Goal: Information Seeking & Learning: Learn about a topic

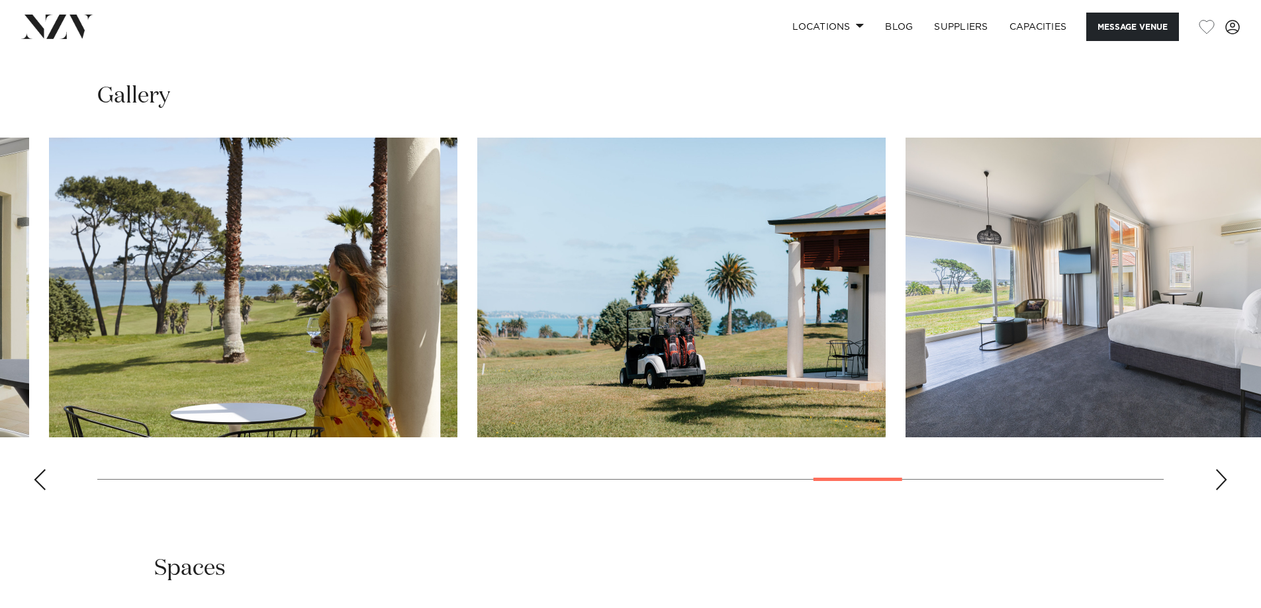
click at [958, 384] on img "23 / 30" at bounding box center [1109, 288] width 408 height 300
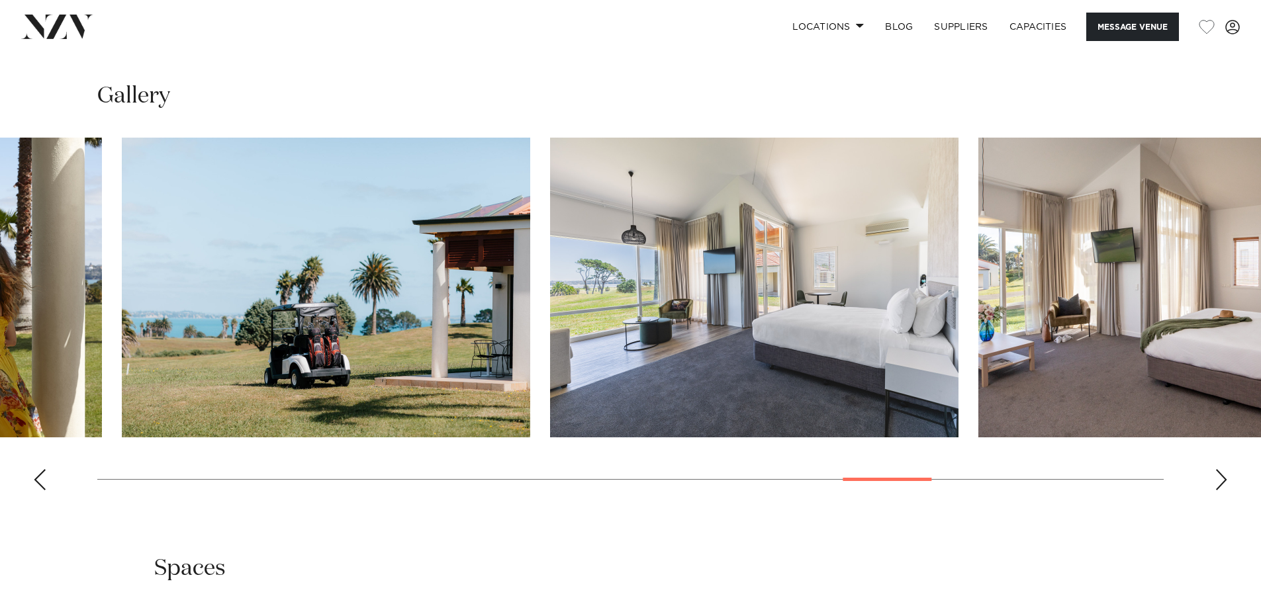
click at [563, 369] on img "23 / 30" at bounding box center [754, 288] width 408 height 300
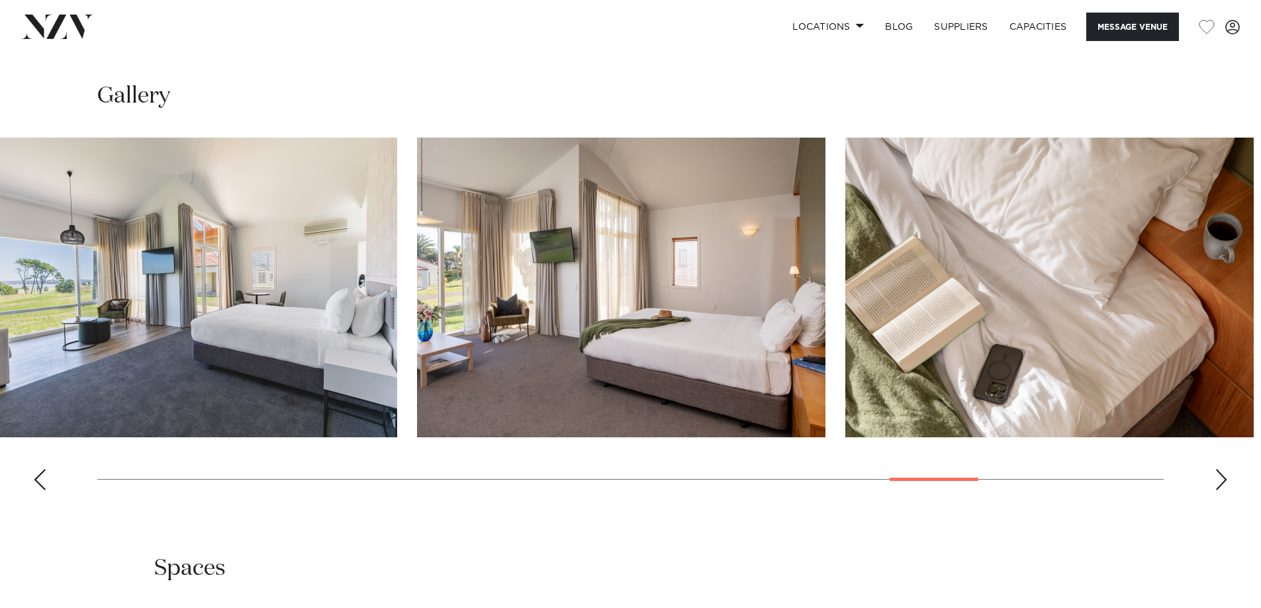
click at [549, 339] on img "24 / 30" at bounding box center [621, 288] width 408 height 300
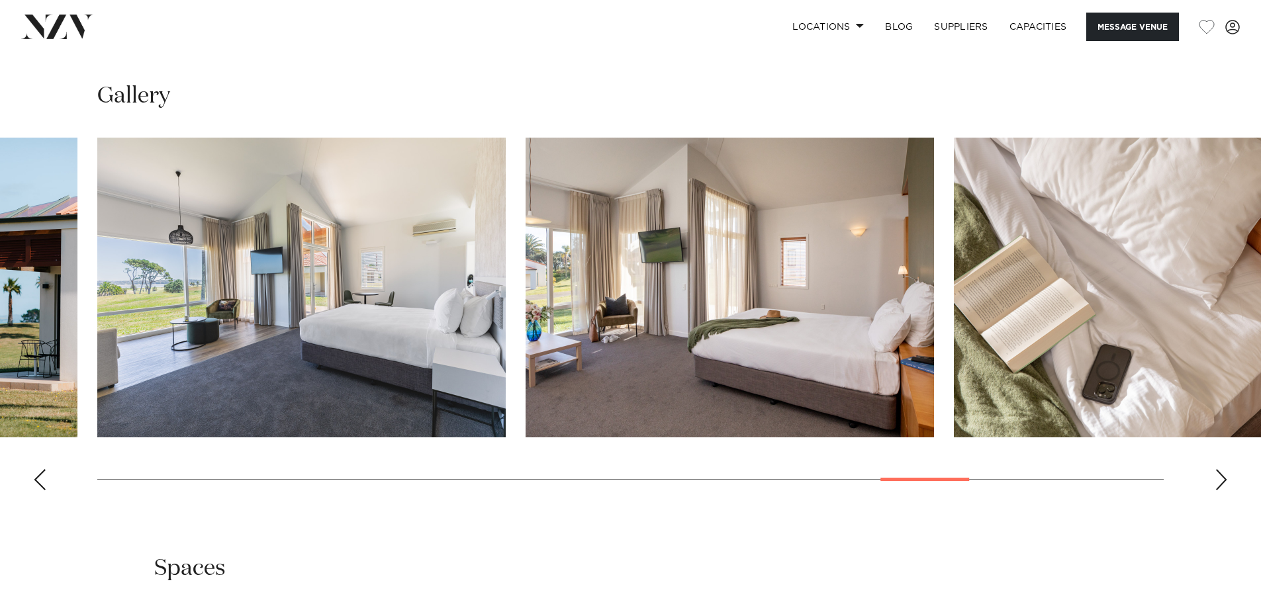
click at [872, 310] on img "24 / 30" at bounding box center [729, 288] width 408 height 300
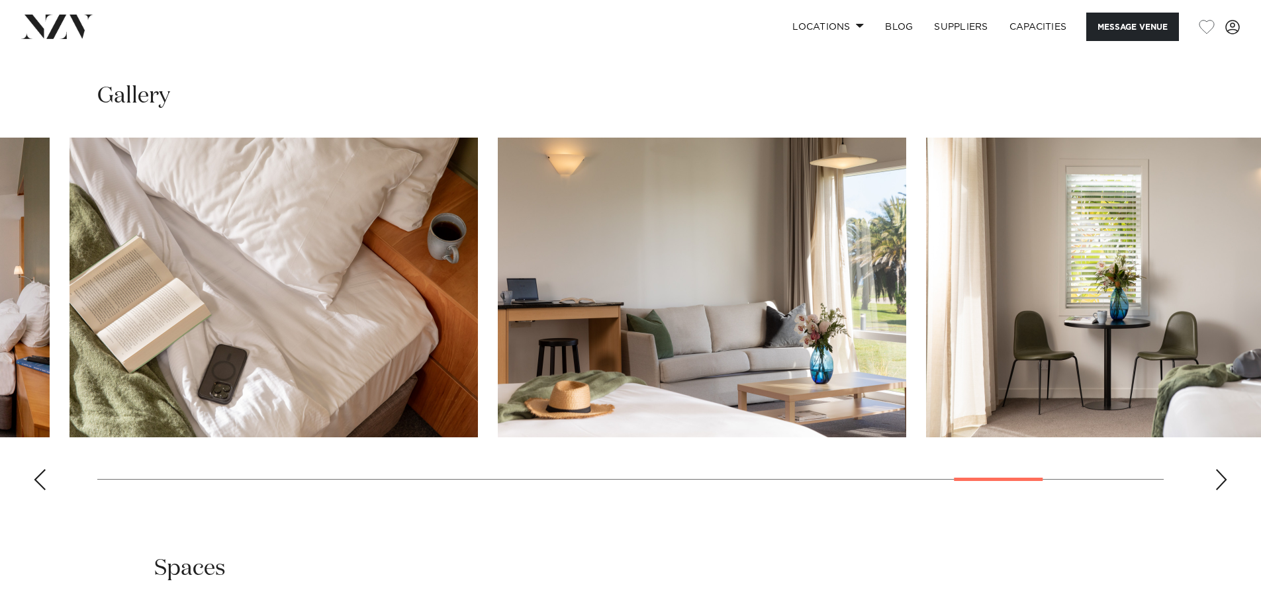
click at [525, 358] on img "26 / 30" at bounding box center [702, 288] width 408 height 300
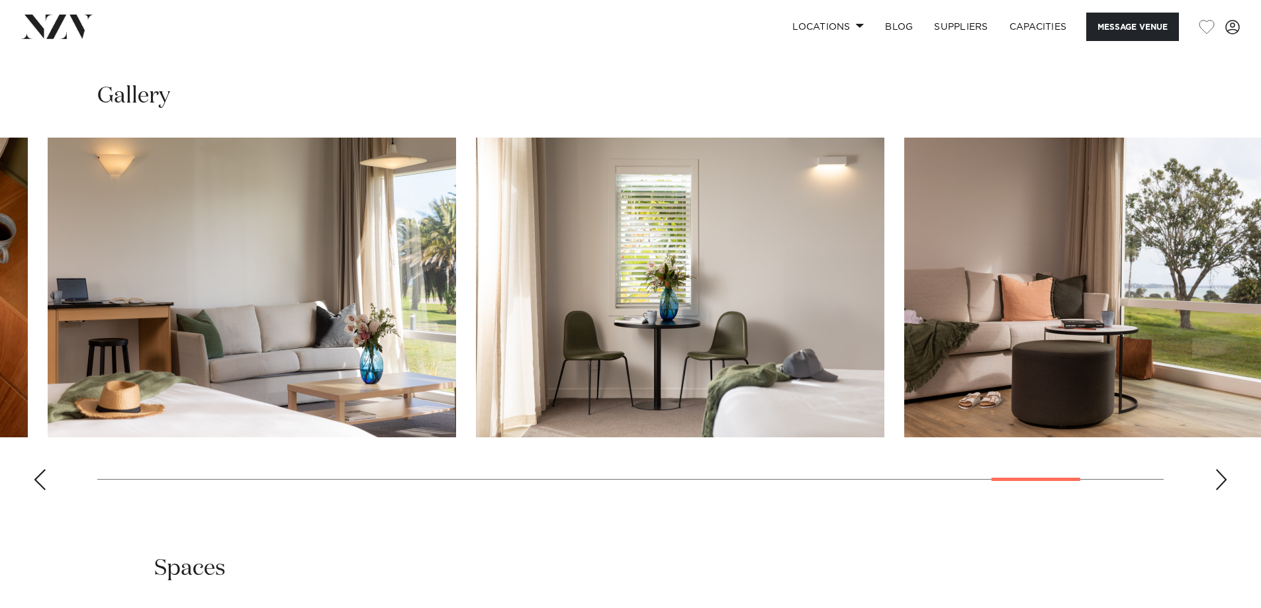
click at [458, 366] on swiper-container at bounding box center [630, 319] width 1261 height 363
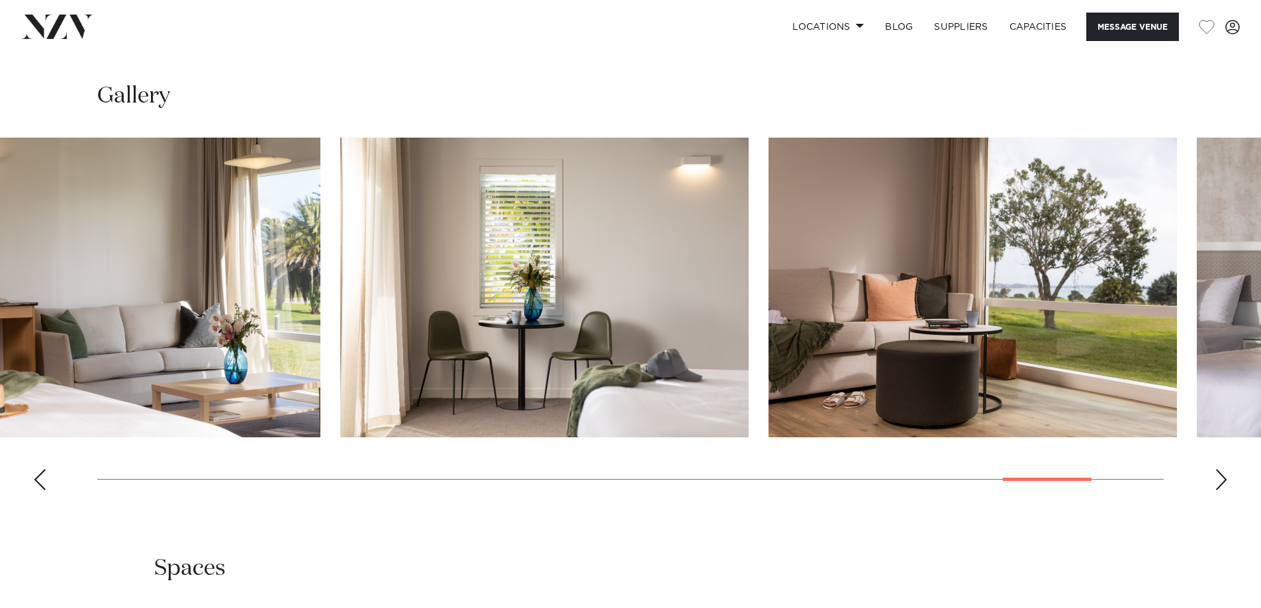
click at [617, 337] on img "27 / 30" at bounding box center [544, 288] width 408 height 300
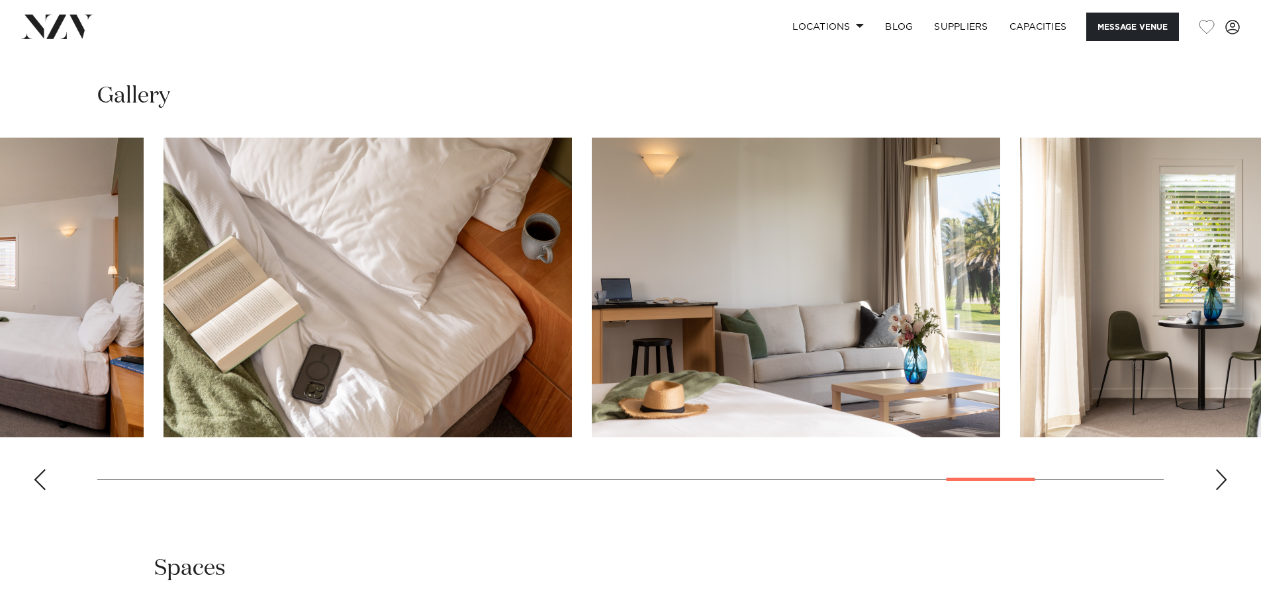
click at [1055, 344] on img "27 / 30" at bounding box center [1224, 288] width 408 height 300
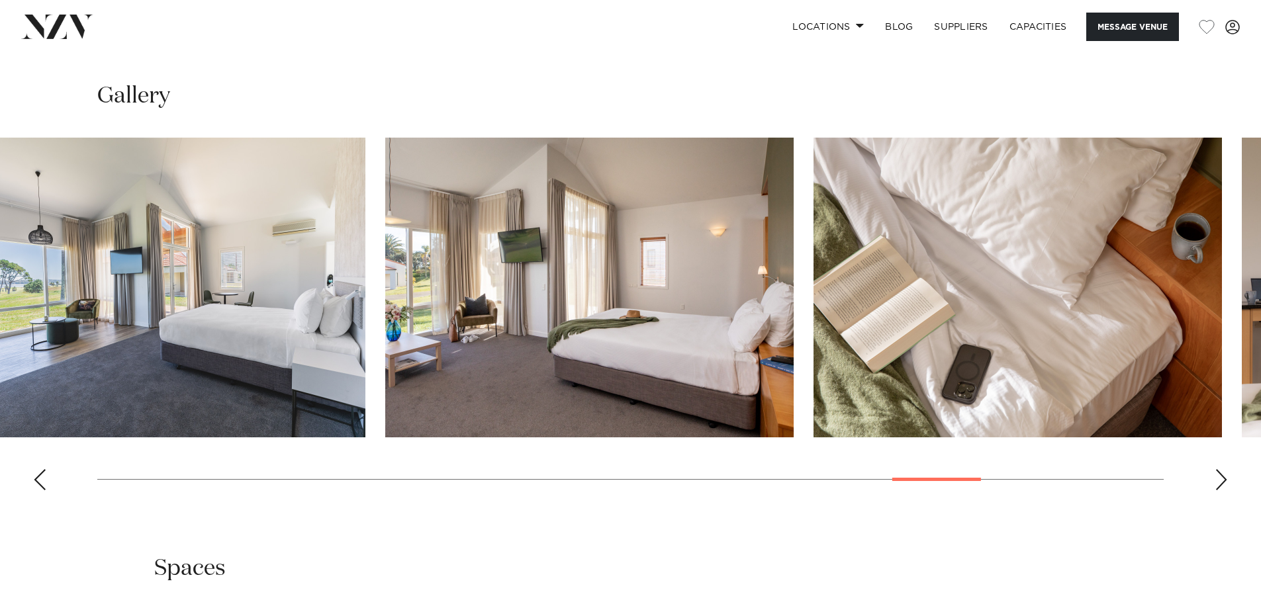
click at [964, 357] on img "25 / 30" at bounding box center [1017, 288] width 408 height 300
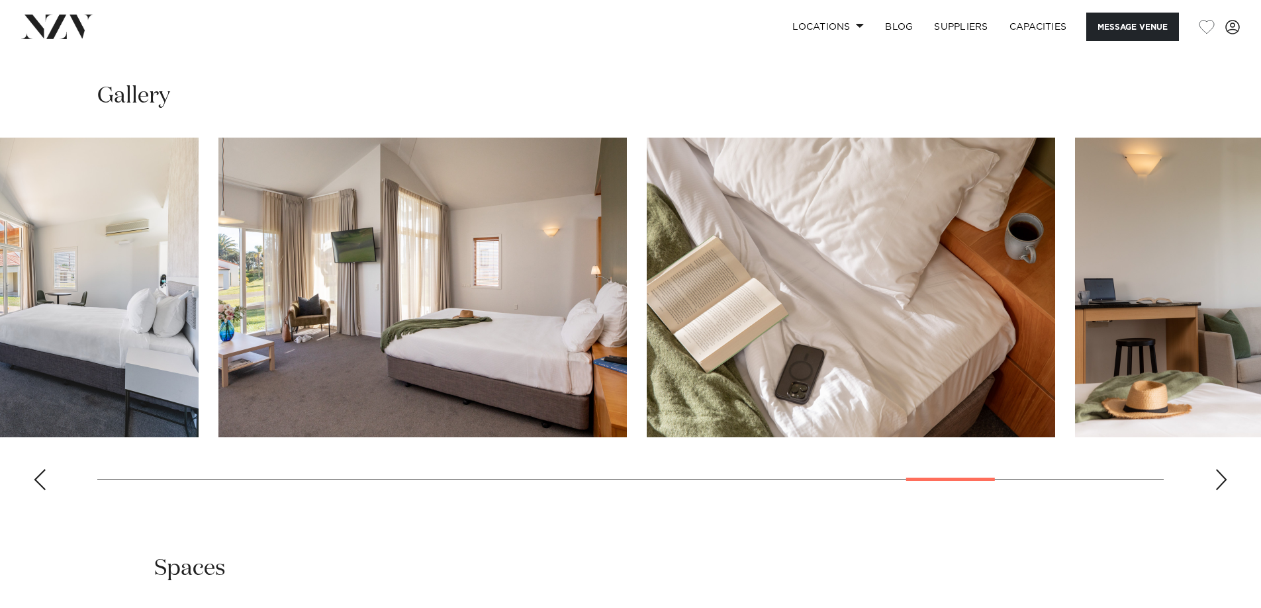
click at [605, 400] on img "24 / 30" at bounding box center [422, 288] width 408 height 300
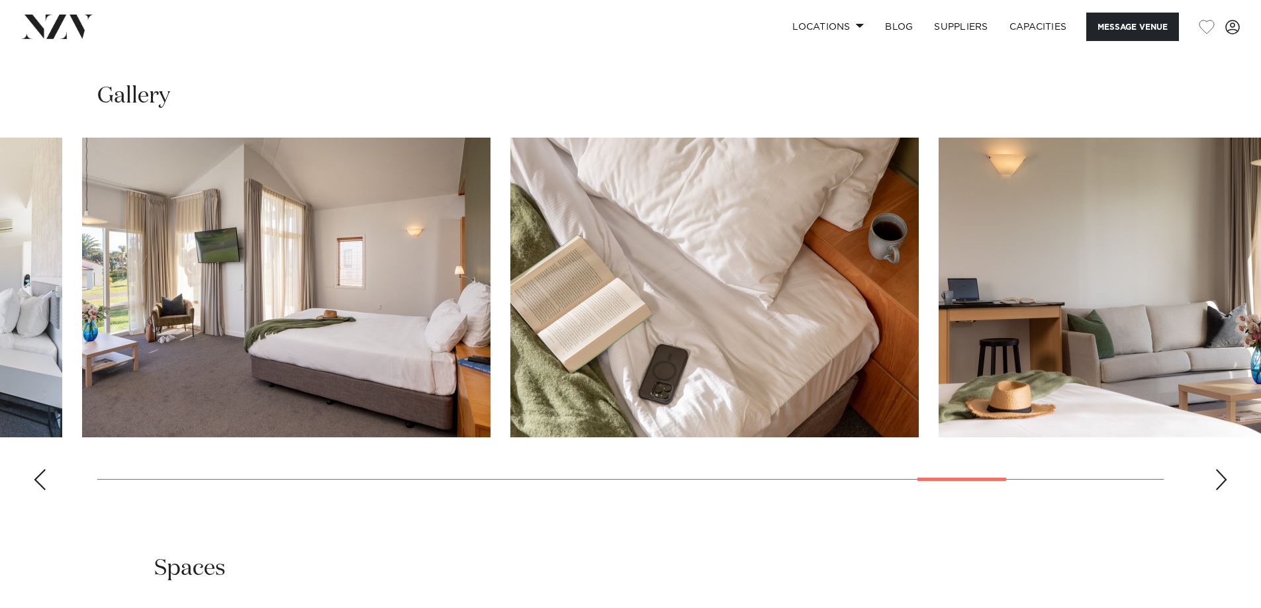
click at [938, 308] on img "26 / 30" at bounding box center [1142, 288] width 408 height 300
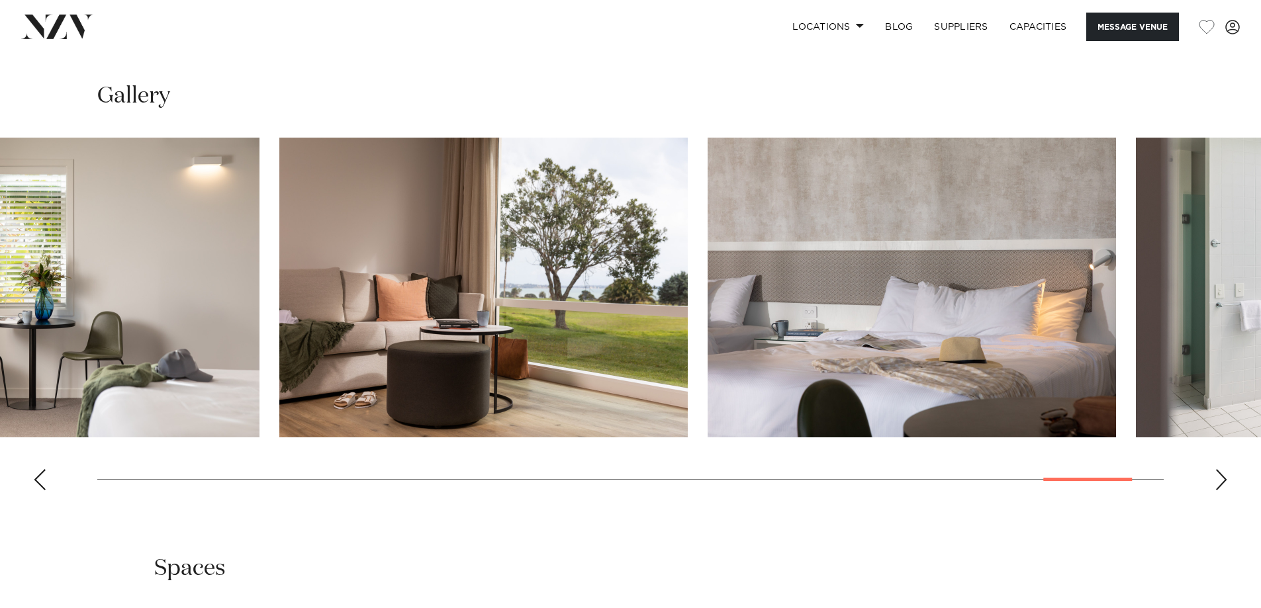
click at [379, 363] on img "28 / 30" at bounding box center [483, 288] width 408 height 300
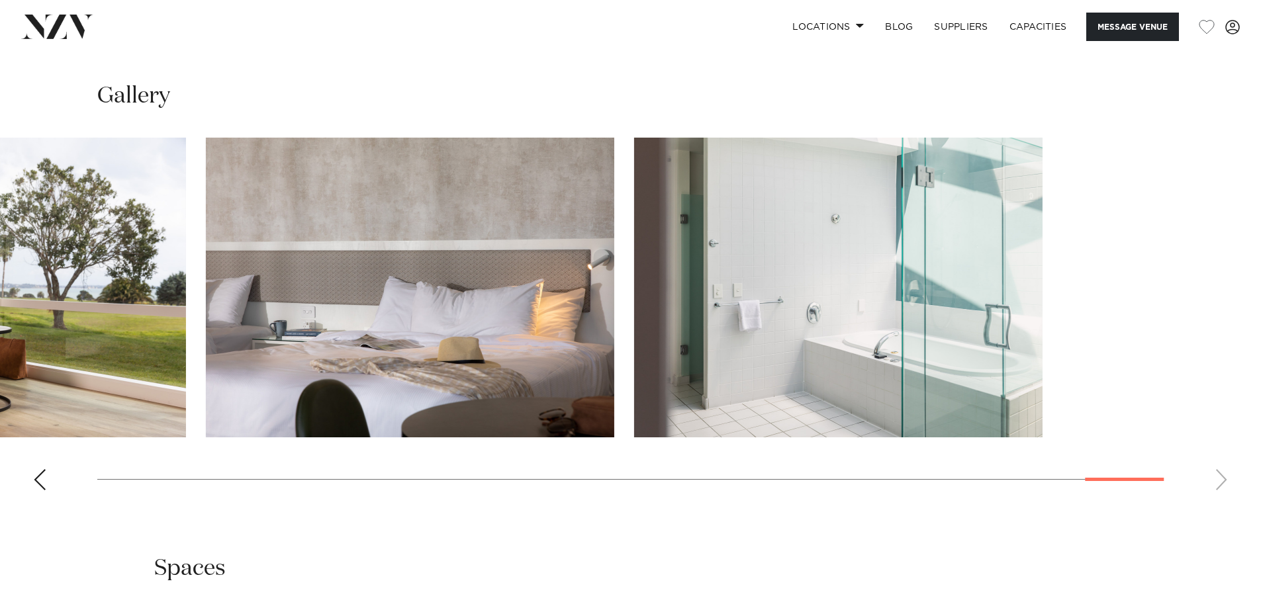
click at [0, 0] on slot at bounding box center [0, 0] width 0 height 0
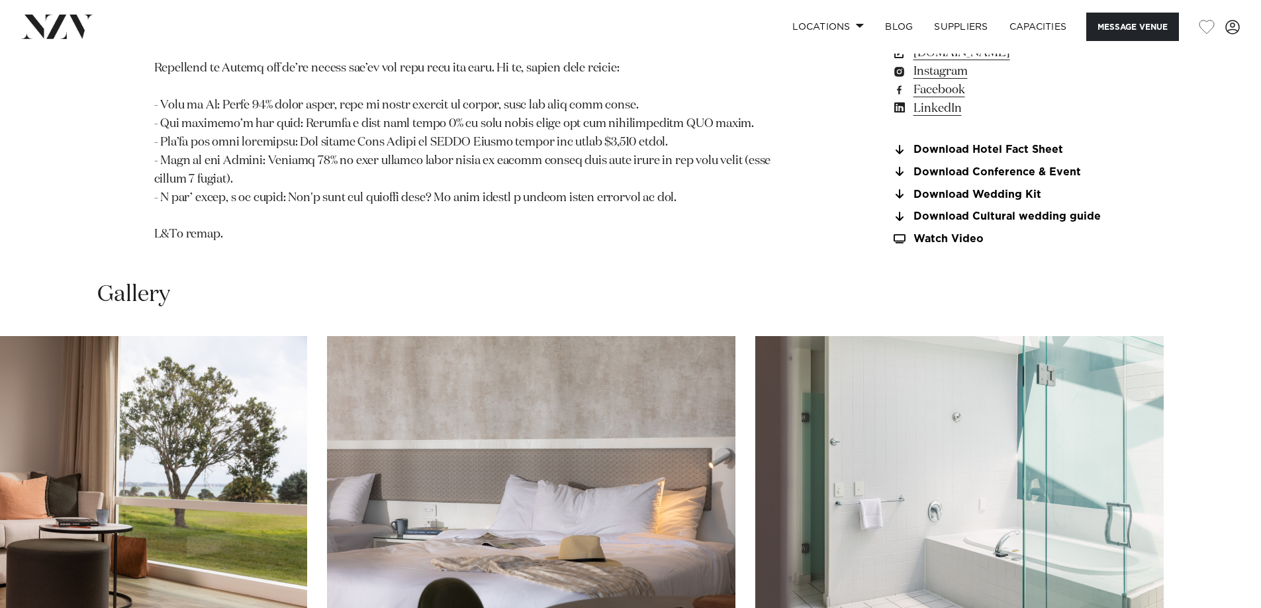
scroll to position [1522, 0]
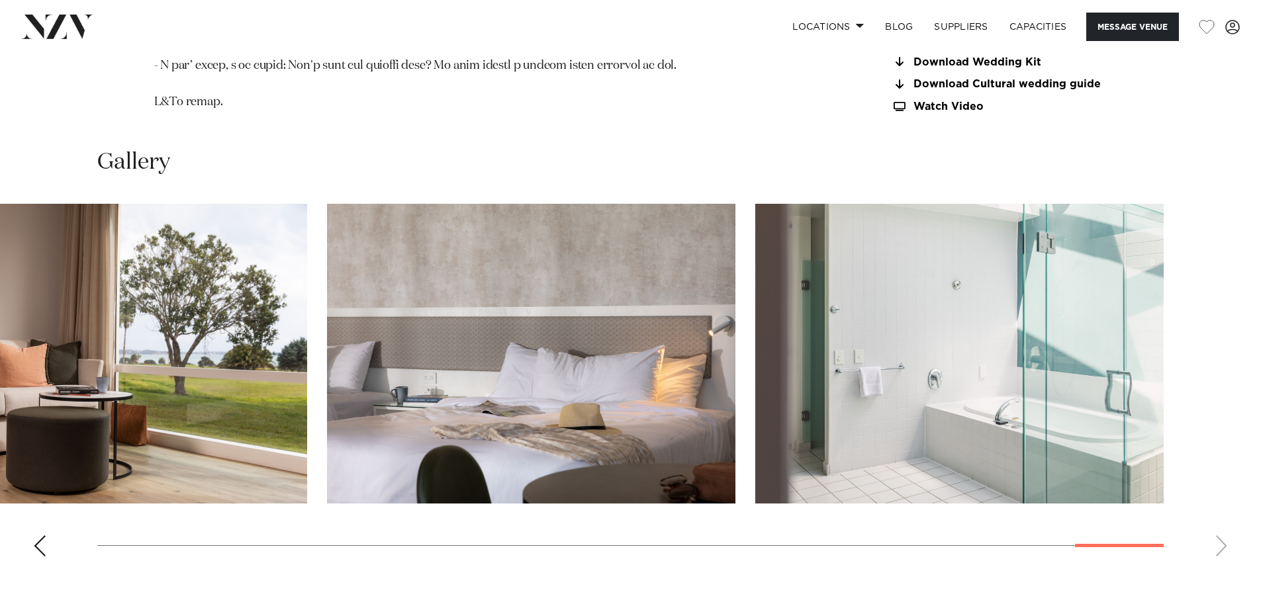
click at [735, 400] on img "29 / 30" at bounding box center [531, 354] width 408 height 300
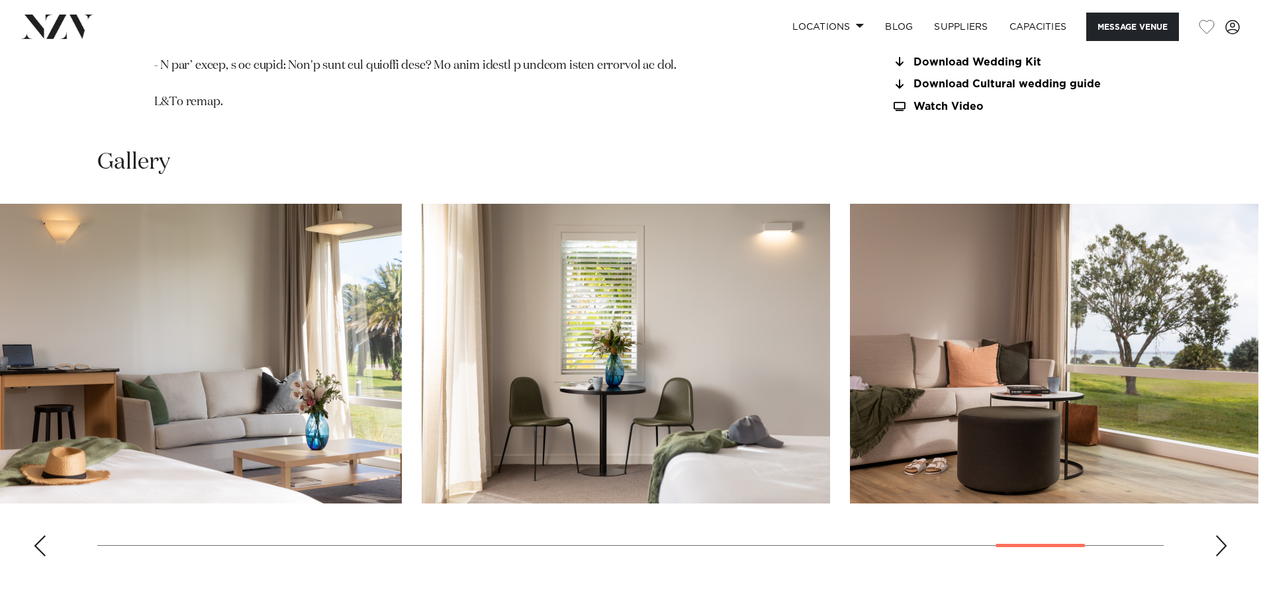
click at [1013, 468] on swiper-container at bounding box center [630, 385] width 1261 height 363
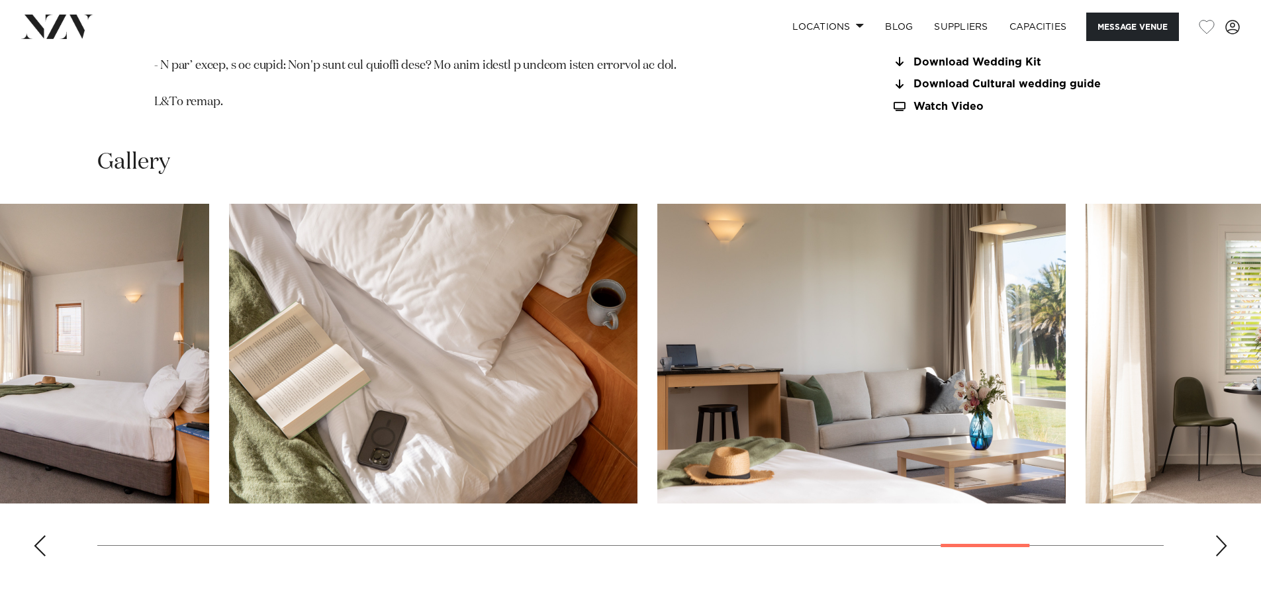
click at [637, 431] on img "25 / 30" at bounding box center [433, 354] width 408 height 300
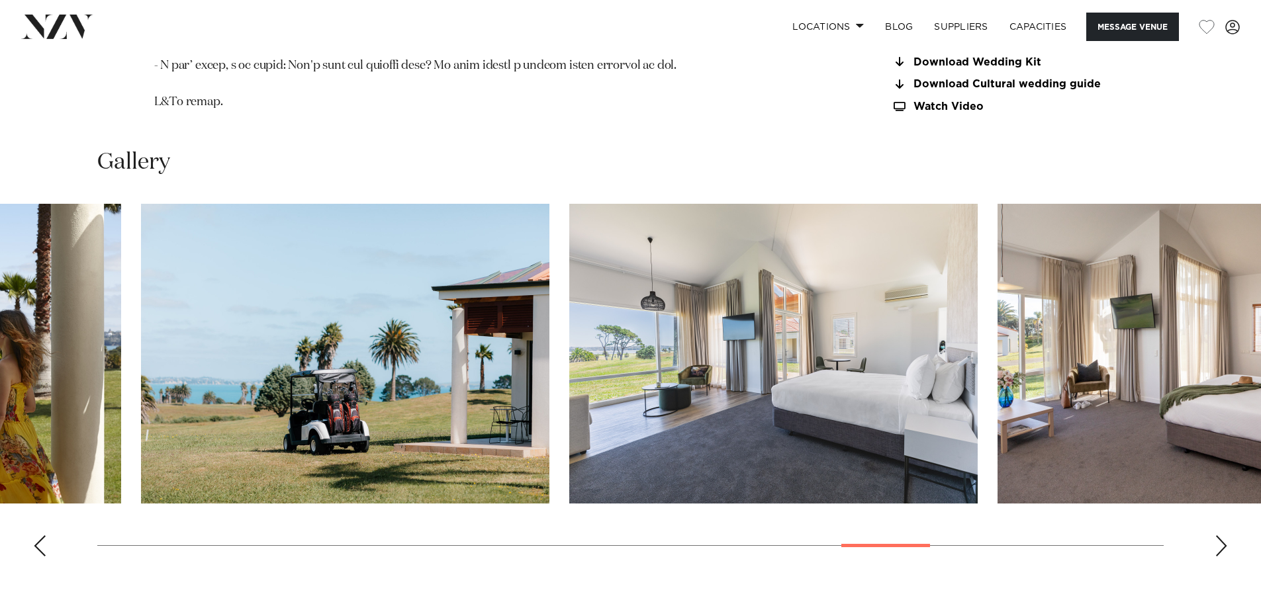
click at [1004, 421] on img "24 / 30" at bounding box center [1201, 354] width 408 height 300
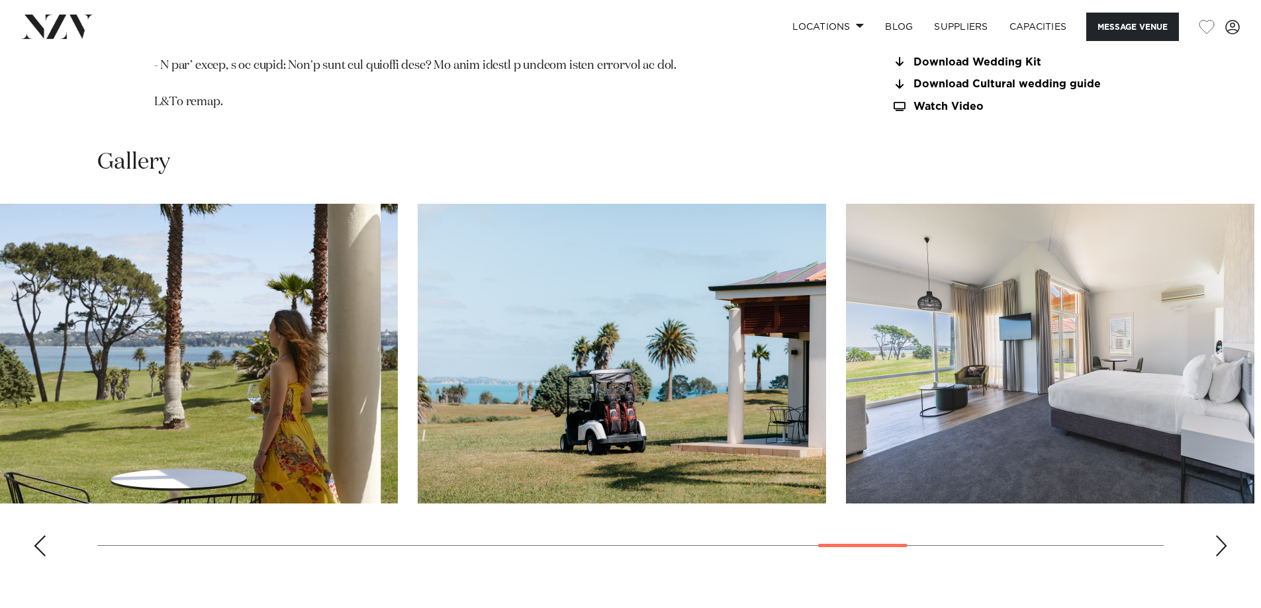
click at [418, 320] on img "22 / 30" at bounding box center [622, 354] width 408 height 300
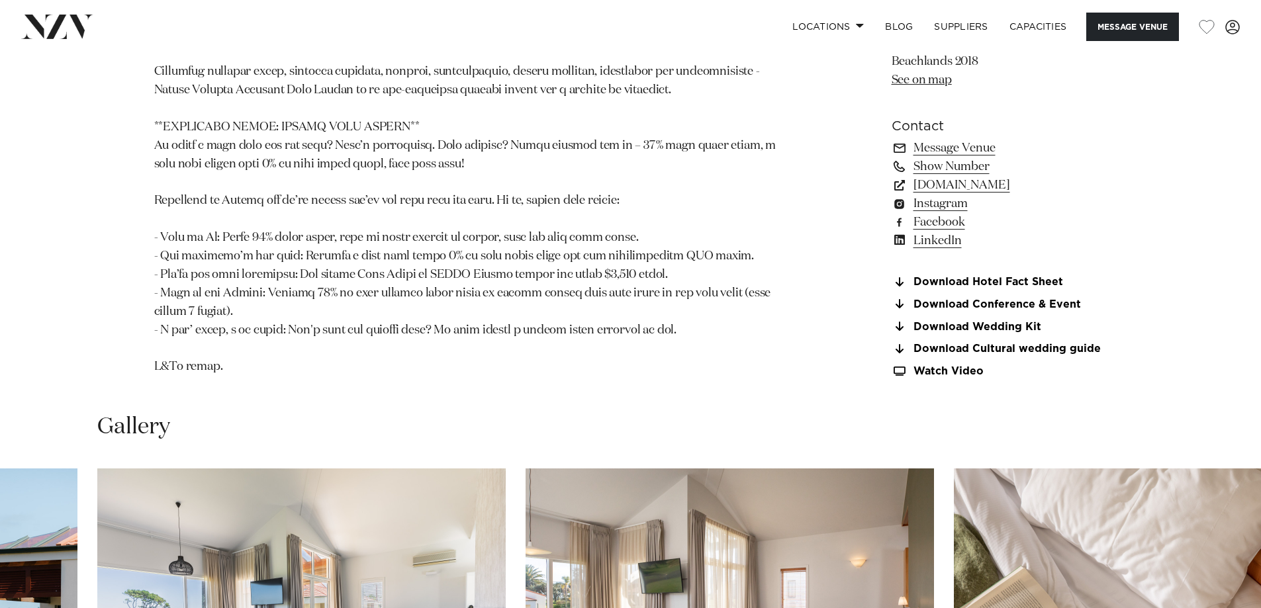
scroll to position [1125, 0]
